Goal: Navigation & Orientation: Find specific page/section

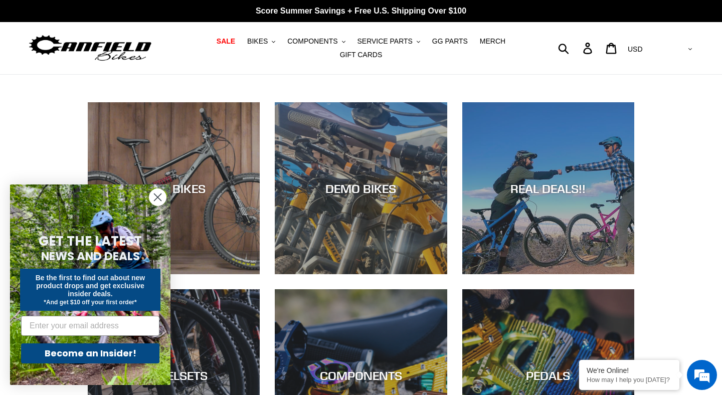
click at [153, 196] on circle "Close dialog" at bounding box center [157, 197] width 17 height 17
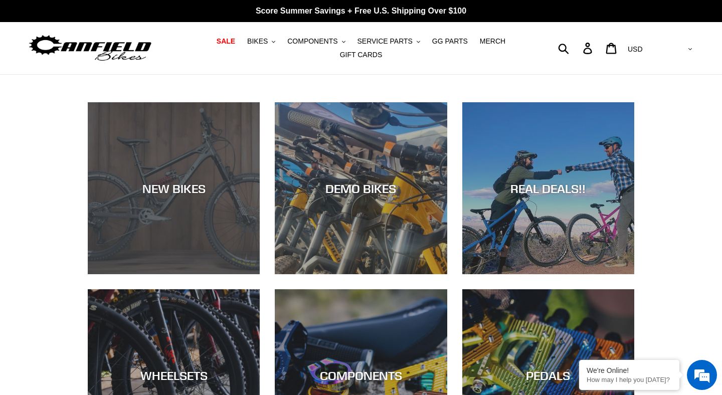
click at [205, 187] on div "NEW BIKES" at bounding box center [174, 188] width 172 height 15
